Goal: Entertainment & Leisure: Consume media (video, audio)

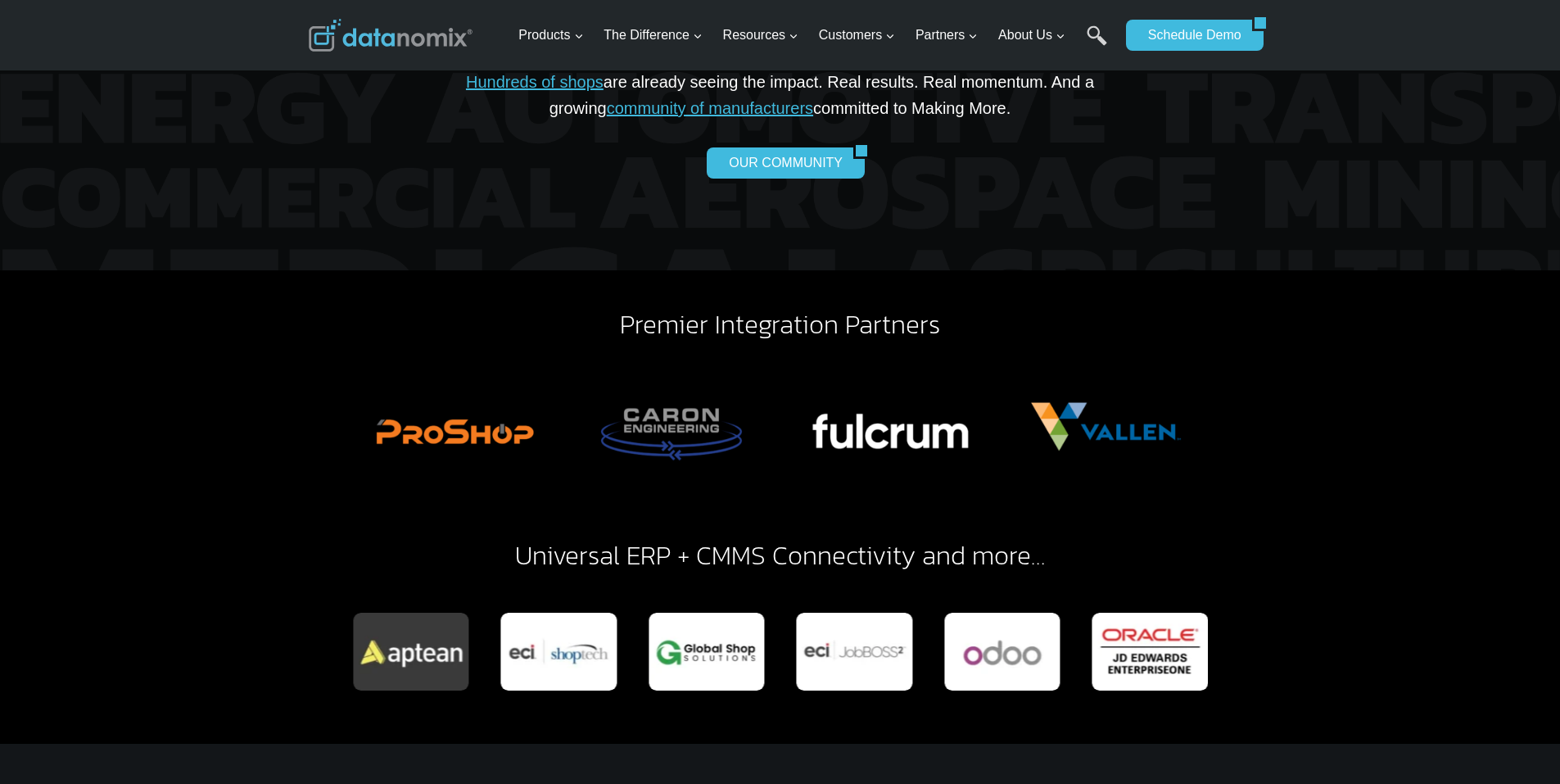
click at [887, 400] on img "1 of 6" at bounding box center [888, 427] width 203 height 152
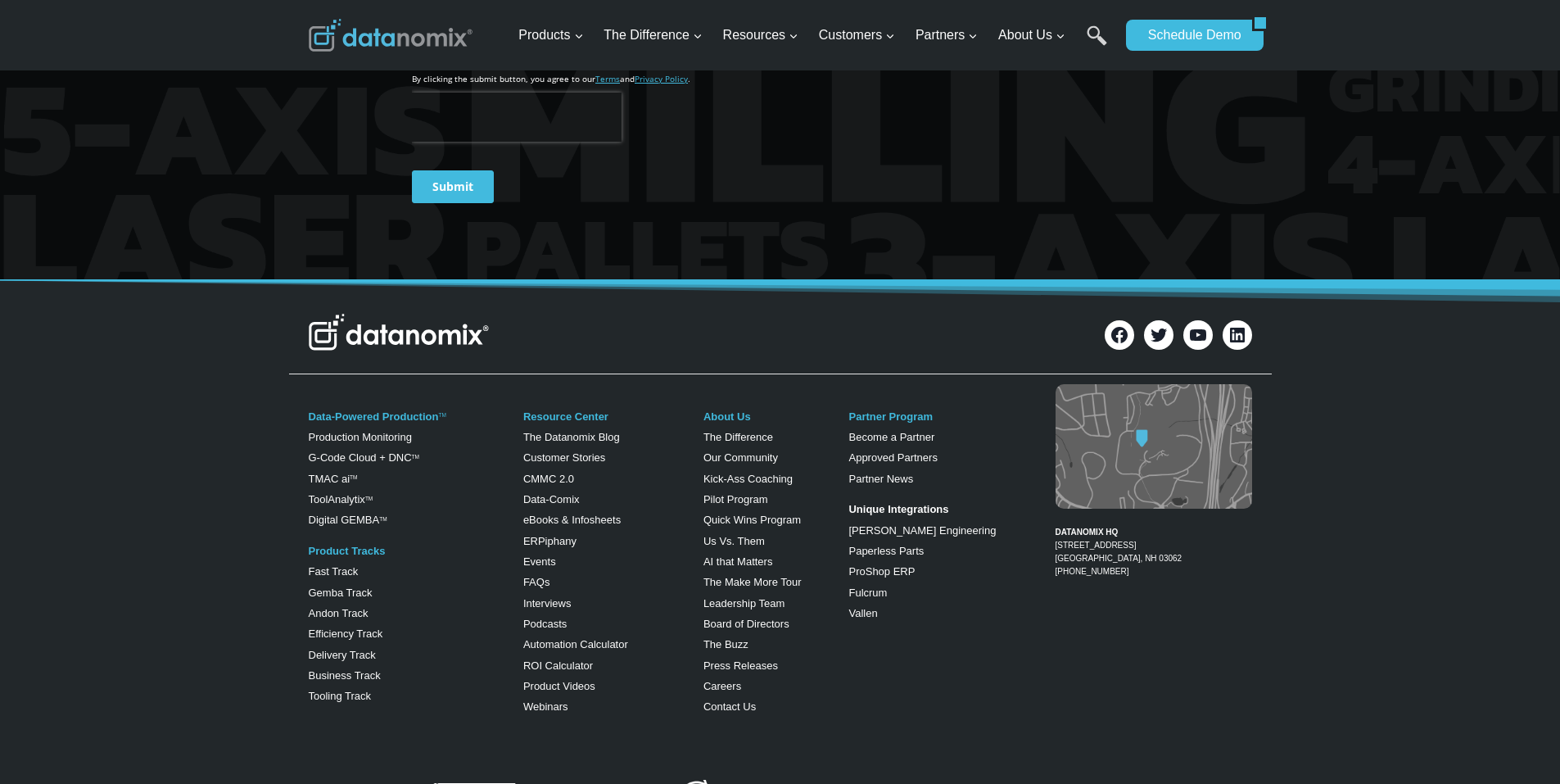
scroll to position [2675, 0]
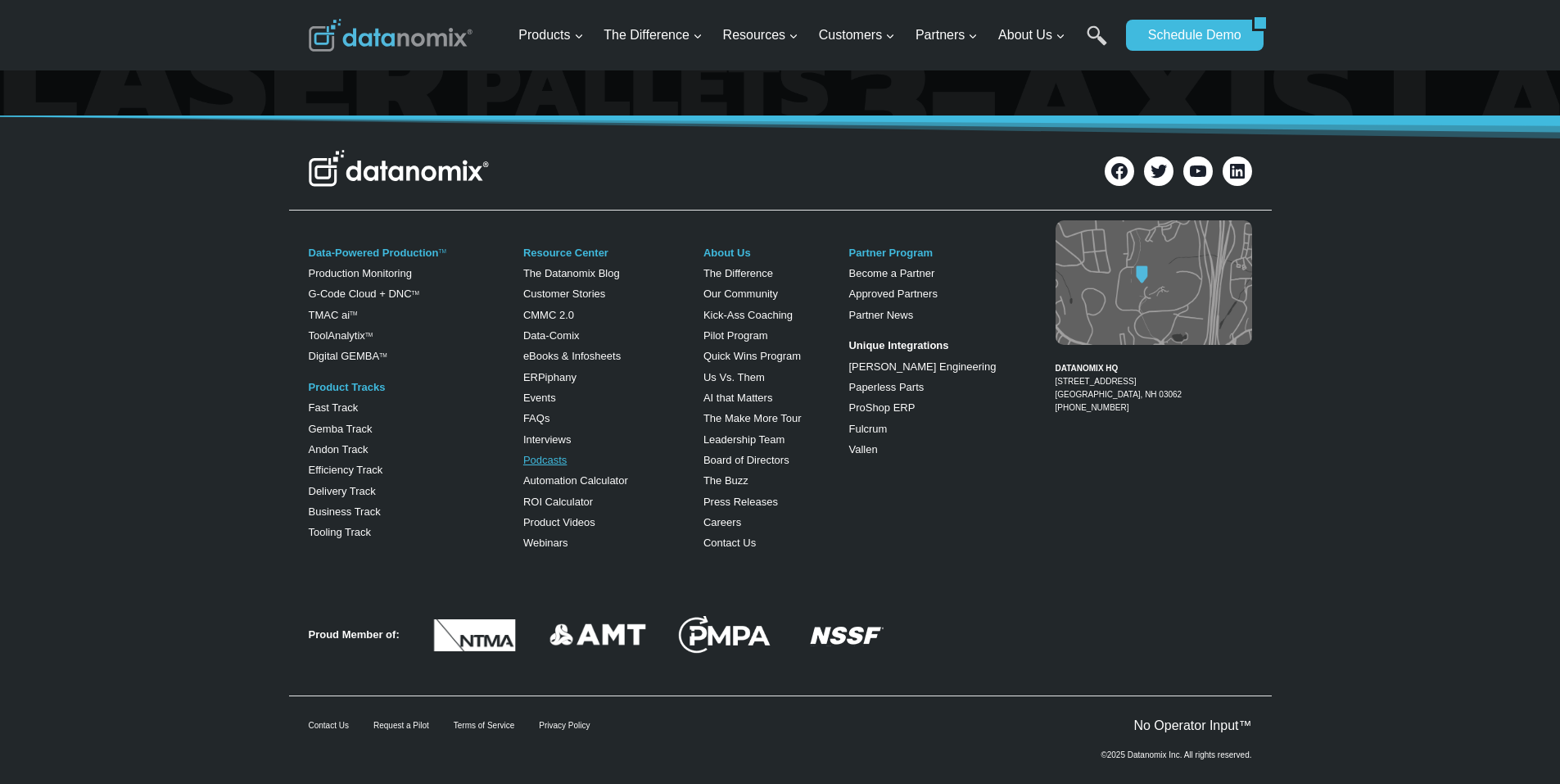
click at [550, 454] on link "Podcasts" at bounding box center [545, 460] width 43 height 13
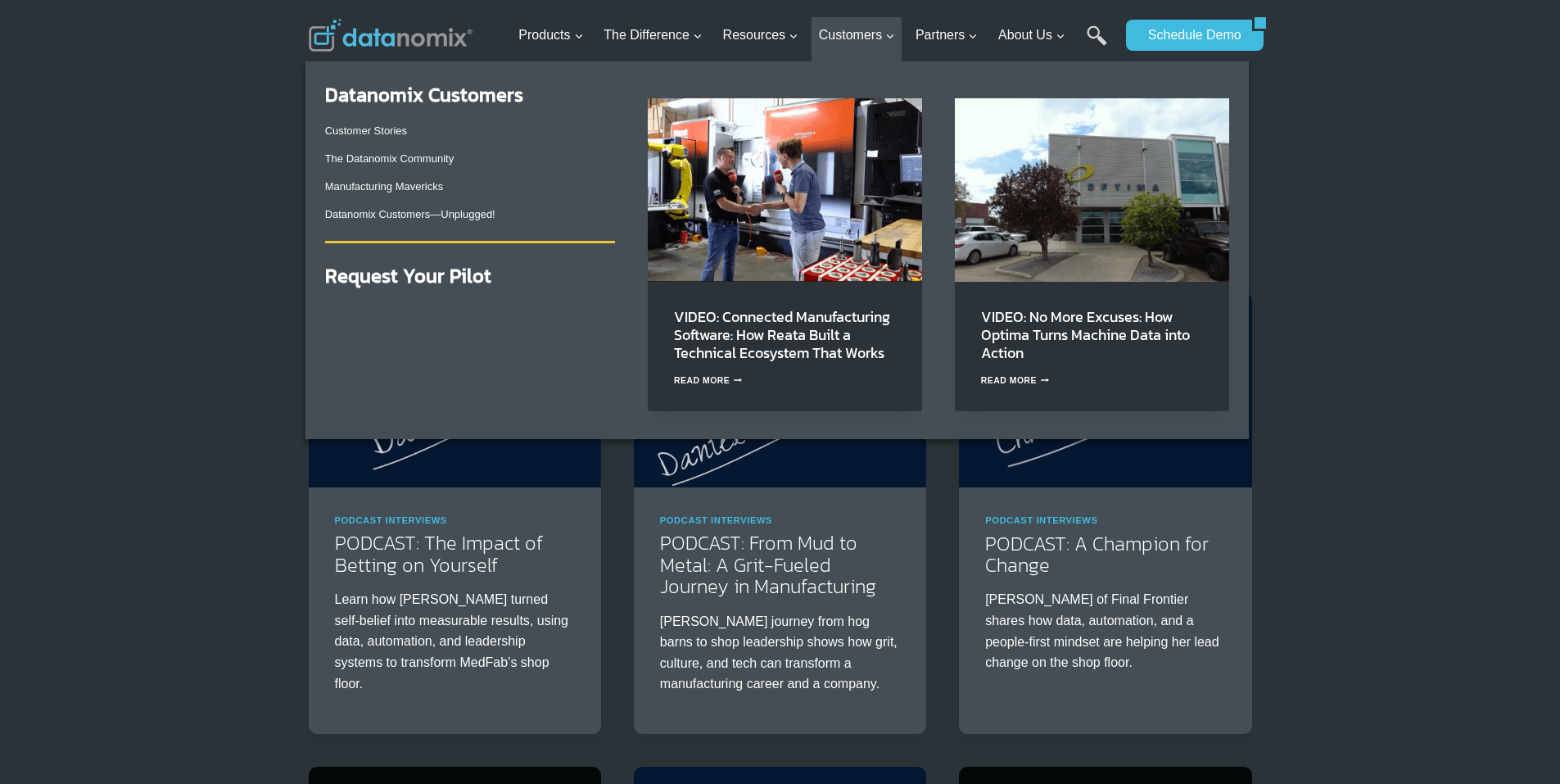
click at [428, 432] on div "Datanomix Customers Customer Stories The Datanomix Community Manufacturing Mave…" at bounding box center [777, 251] width 943 height 378
click at [405, 356] on div "Datanomix Customers Customer Stories The Datanomix Community Manufacturing Mave…" at bounding box center [480, 255] width 310 height 339
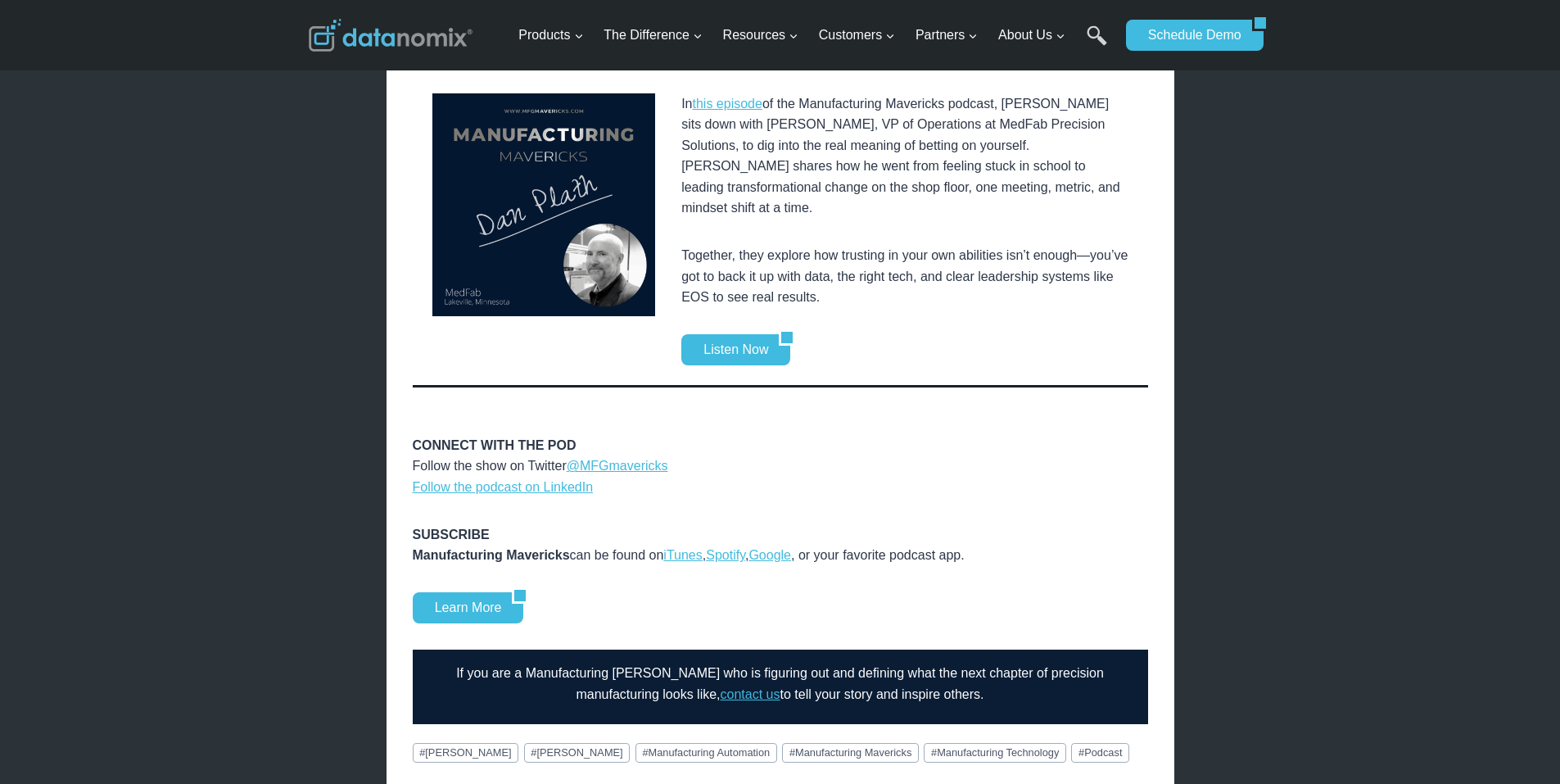
scroll to position [204, 0]
